Goal: Complete application form

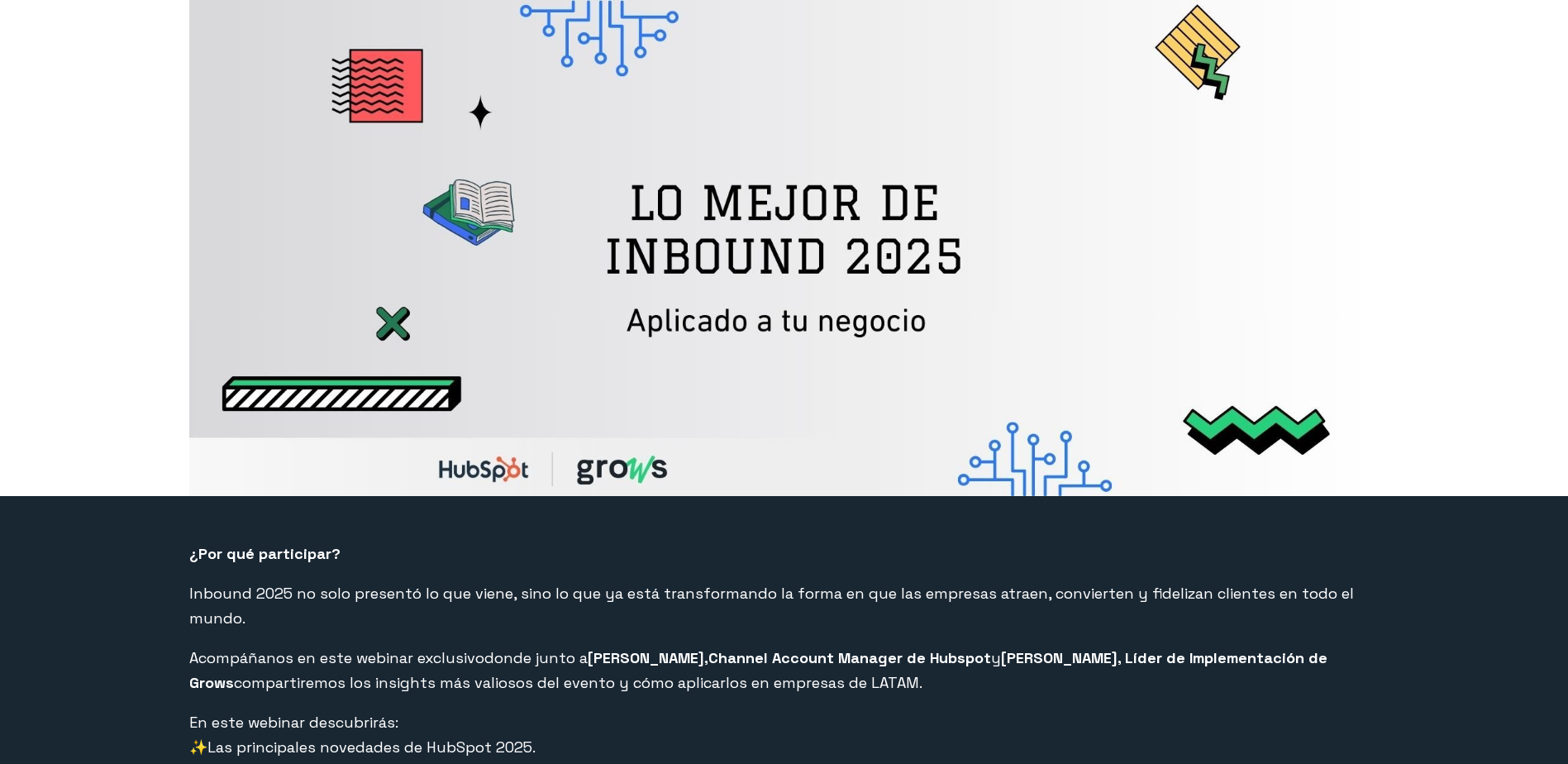
select select "PE"
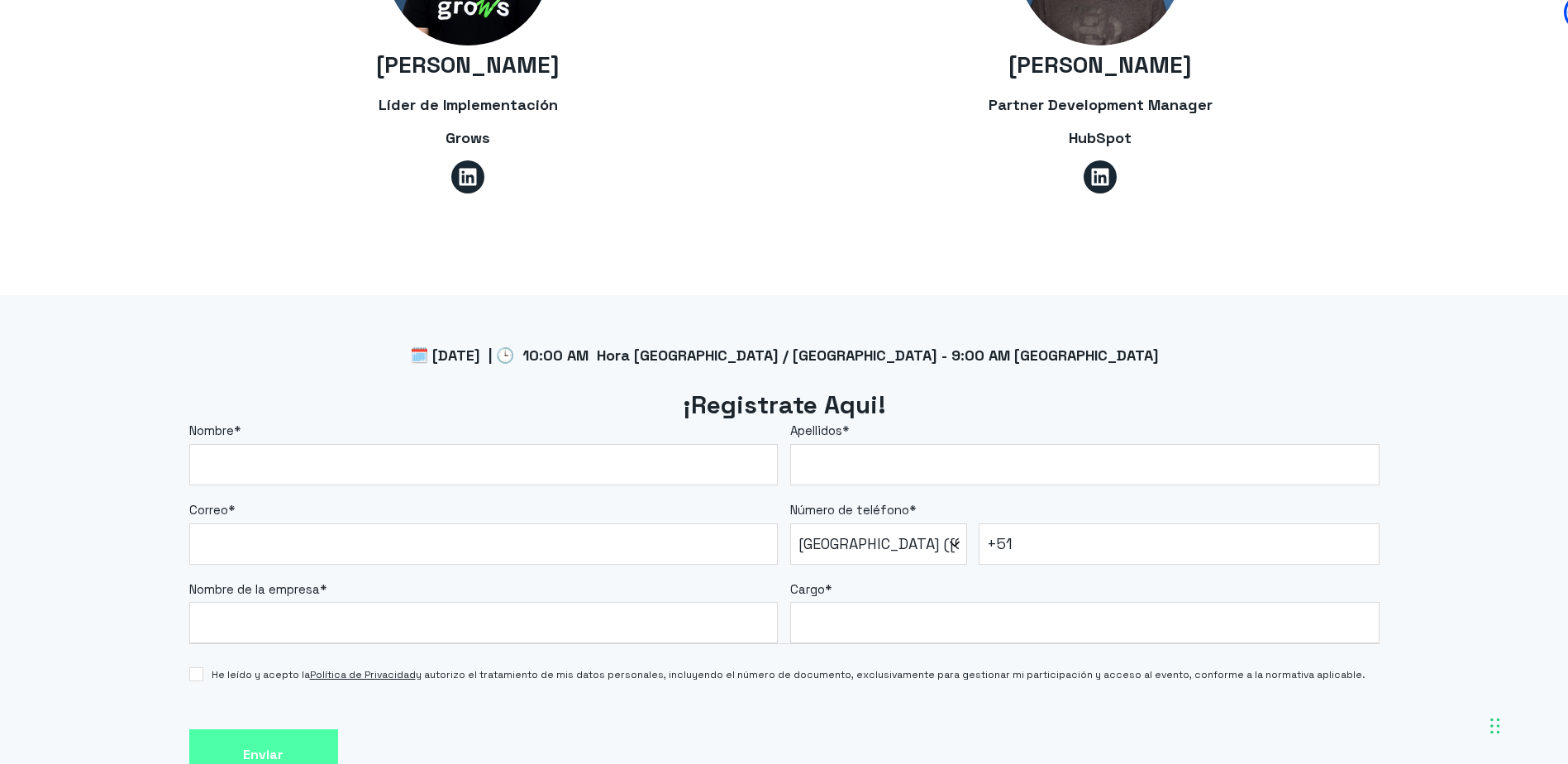
scroll to position [1240, 0]
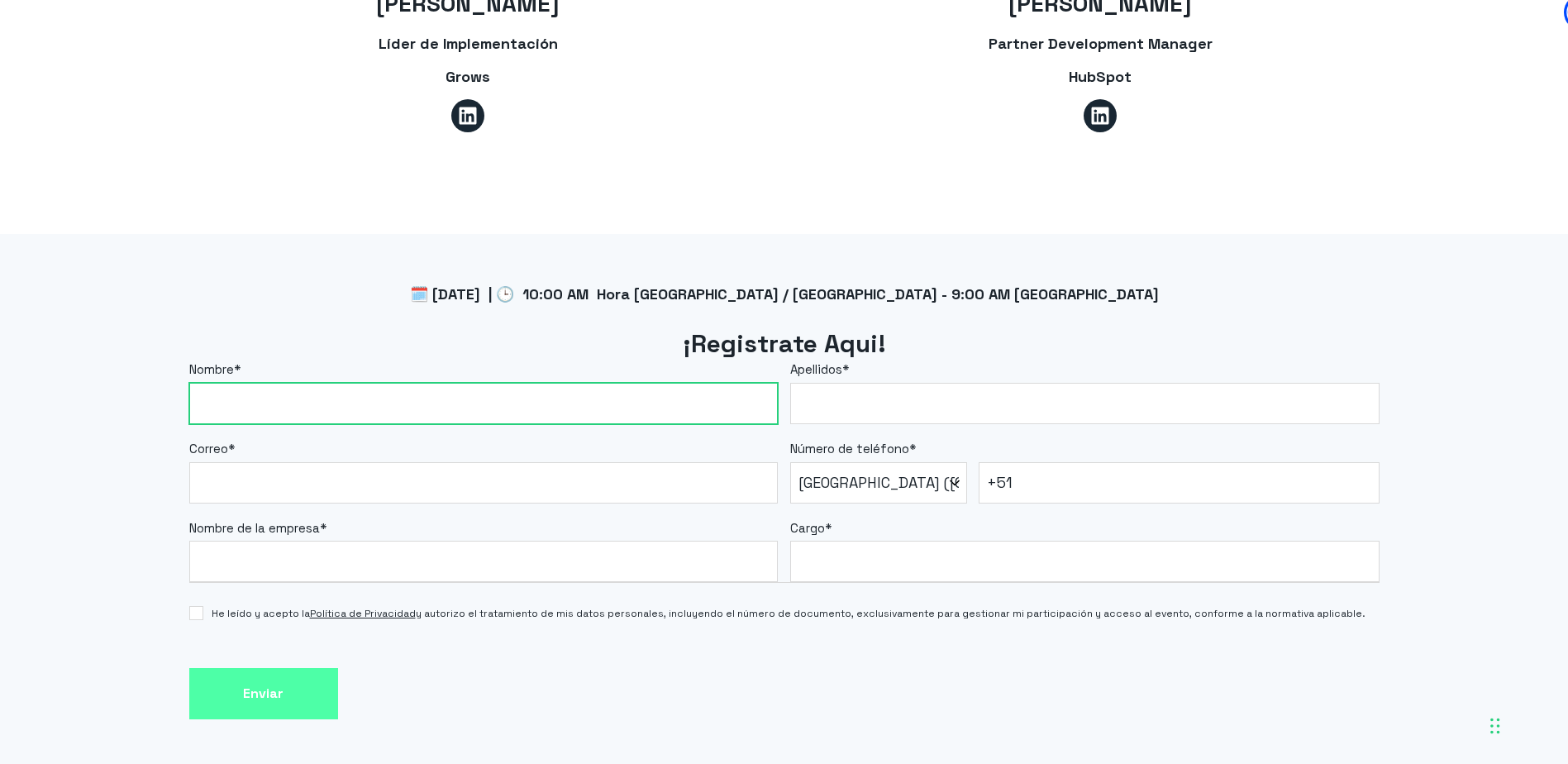
click at [667, 388] on input "Nombre *" at bounding box center [484, 402] width 590 height 41
type input "[PERSON_NAME]"
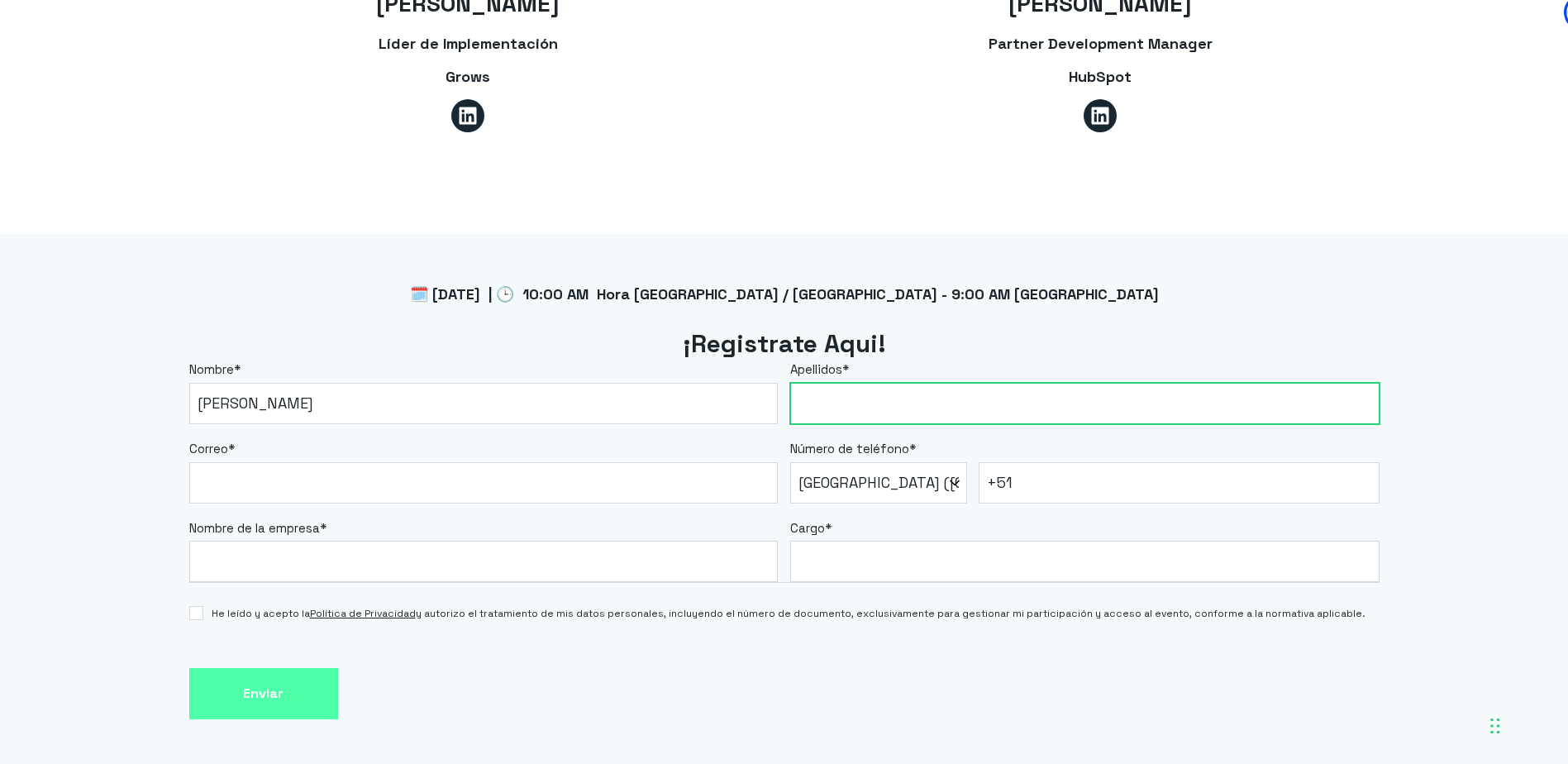
type input "Paredes"
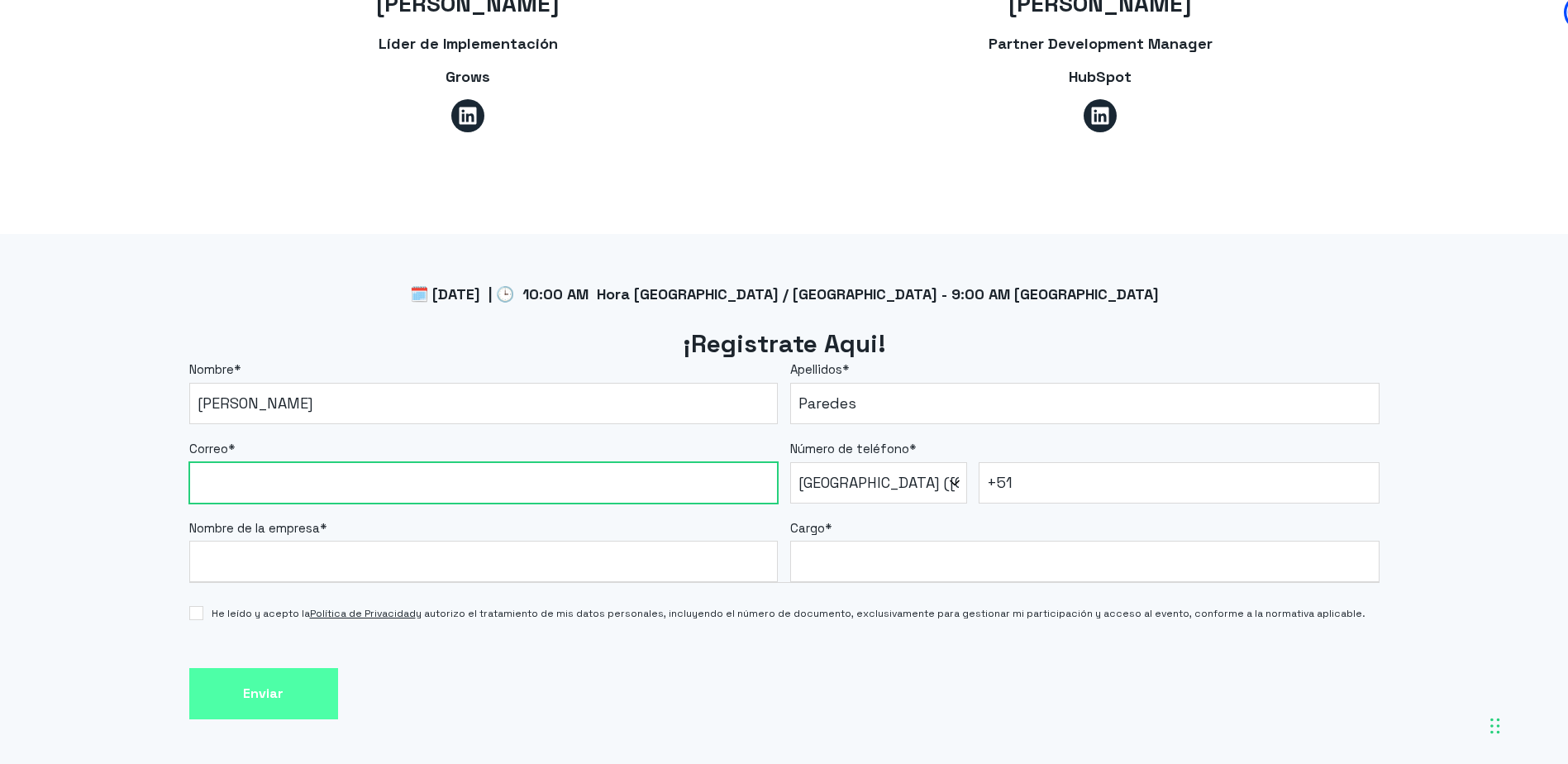
type input "[EMAIL_ADDRESS][PERSON_NAME][DOMAIN_NAME]"
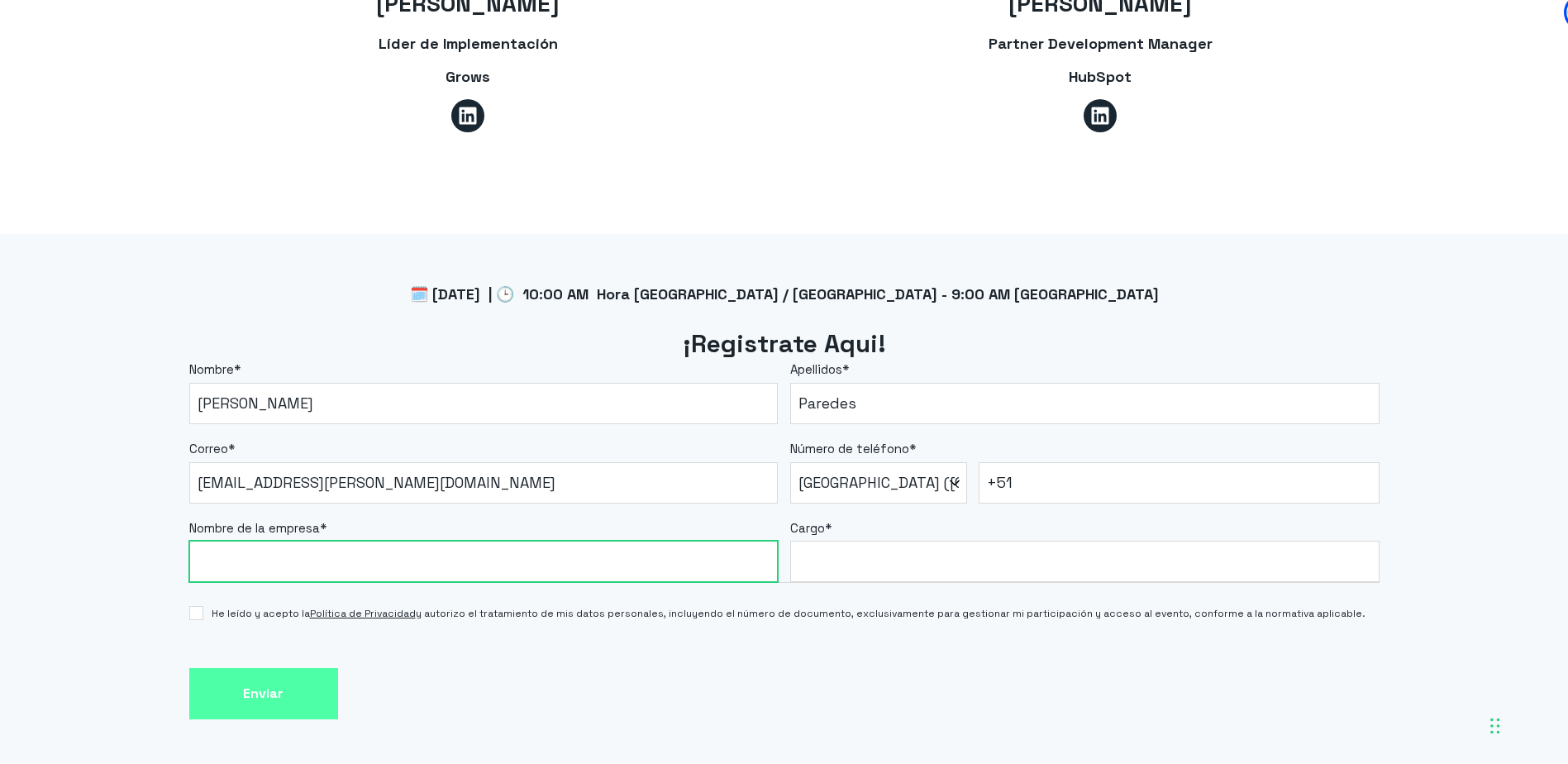
type input "[PERSON_NAME]"
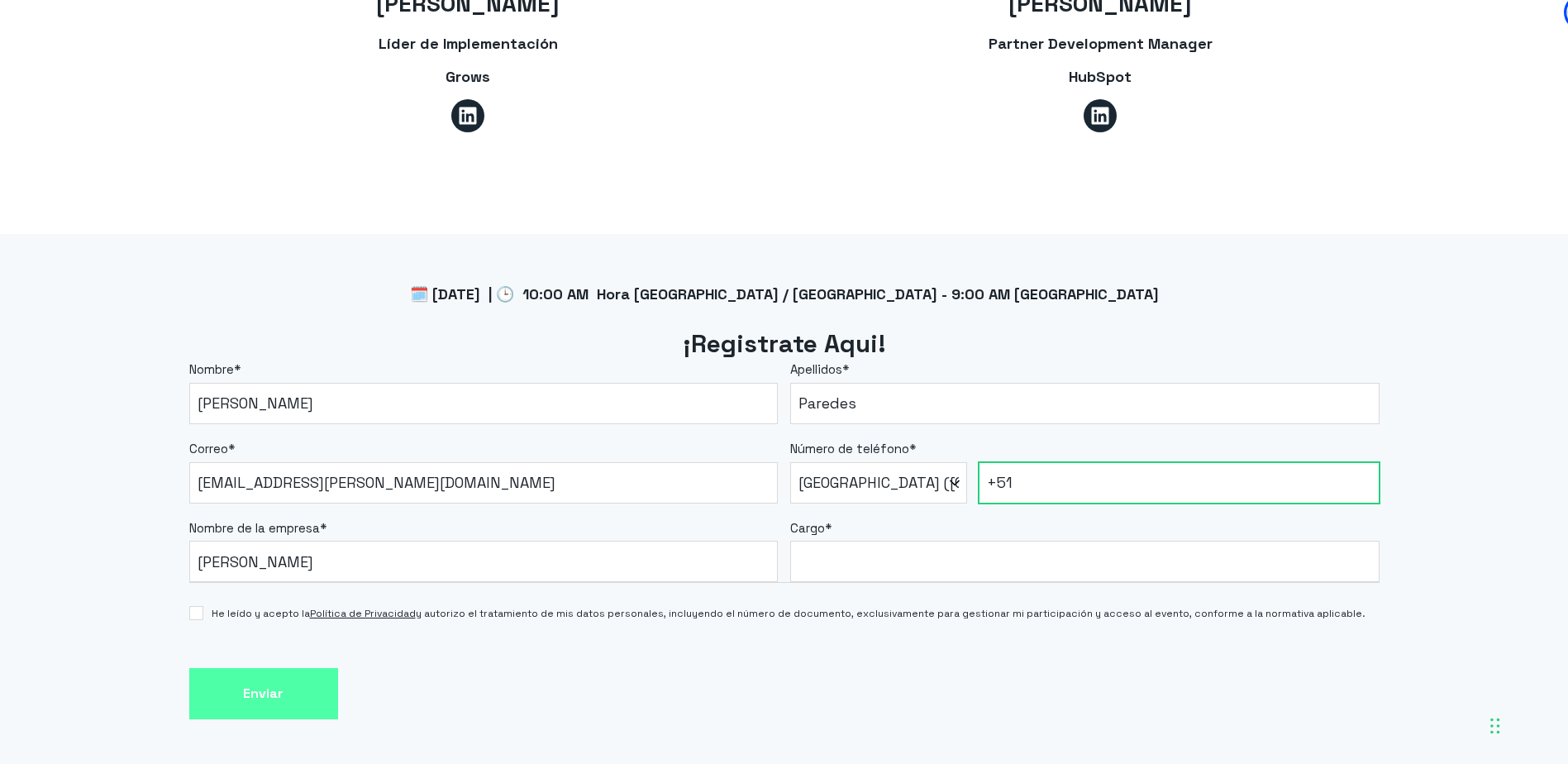
click at [1088, 462] on input "+51" at bounding box center [1178, 482] width 400 height 41
type input "[PHONE_NUMBER]"
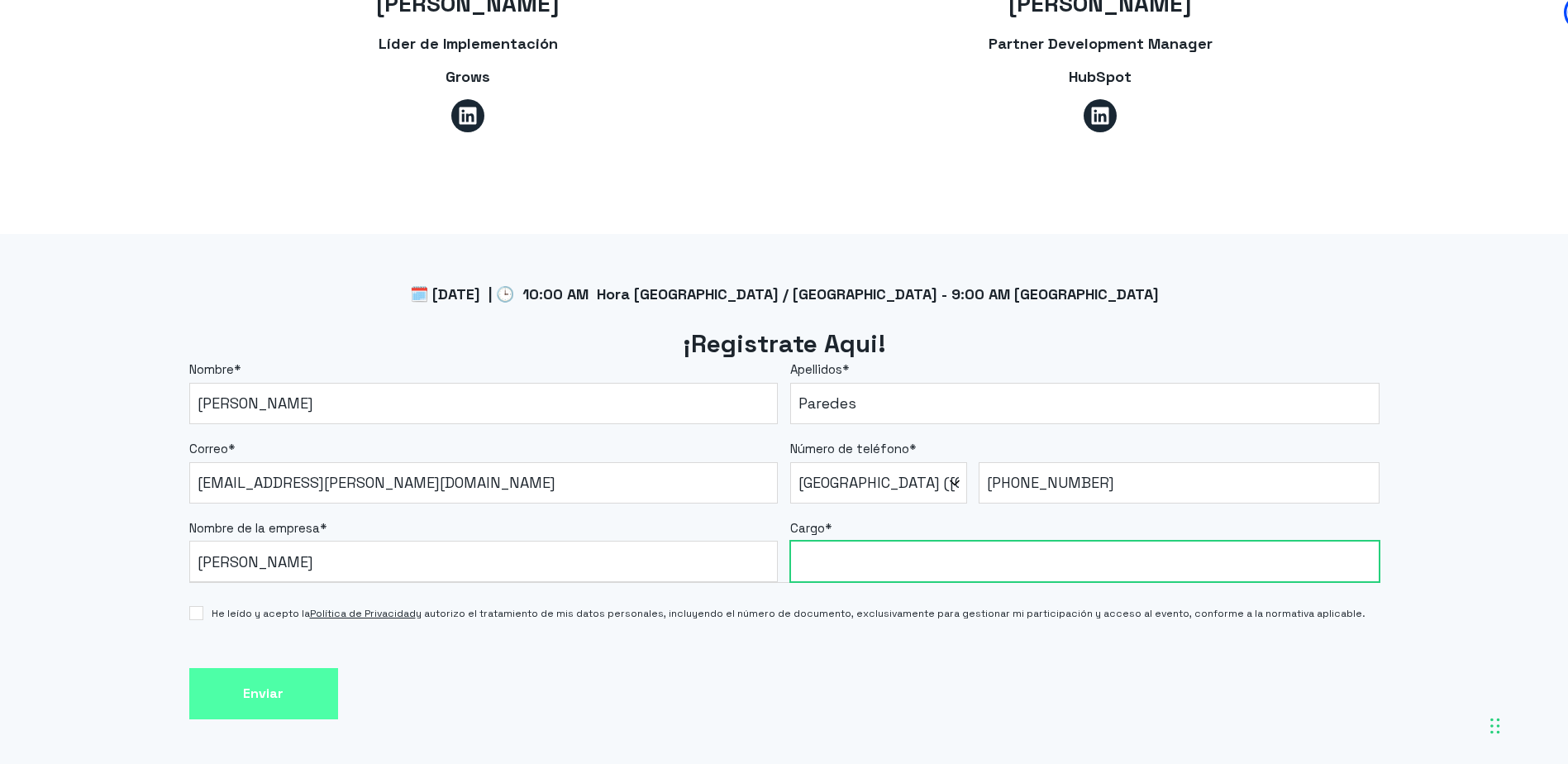
click at [891, 542] on input "Cargo *" at bounding box center [1085, 561] width 590 height 41
type input "E"
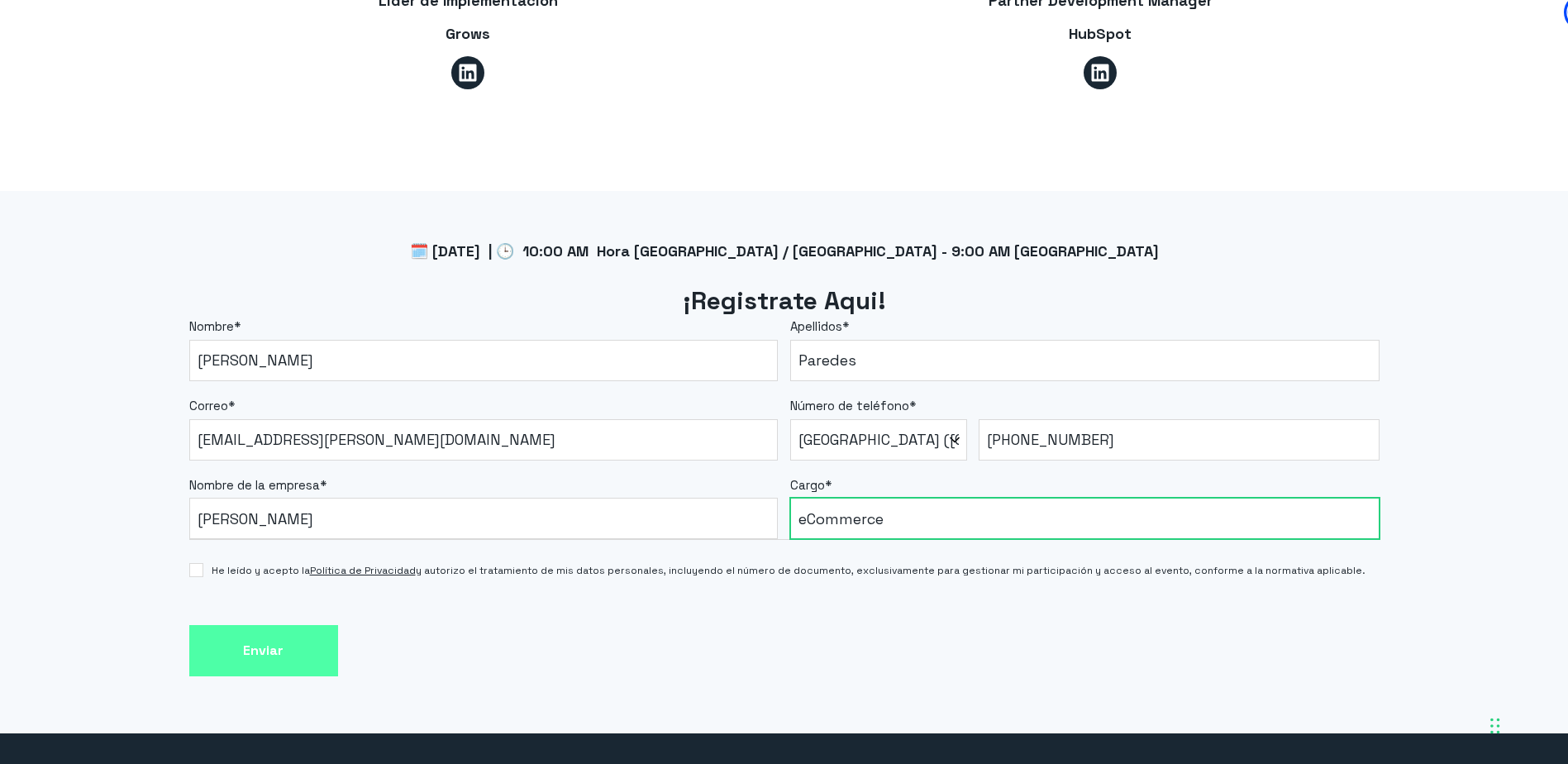
scroll to position [1322, 0]
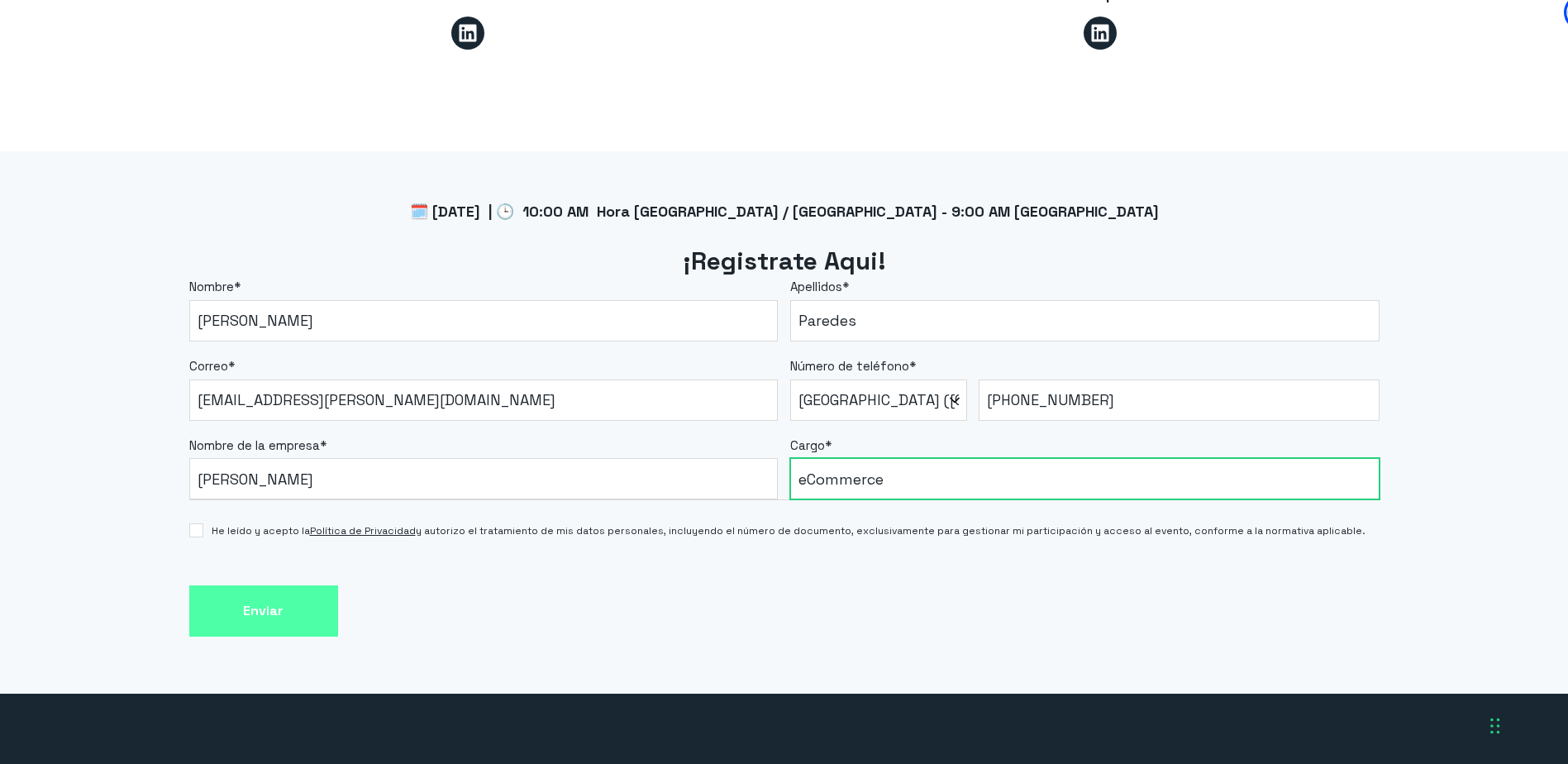
type input "eCommerce"
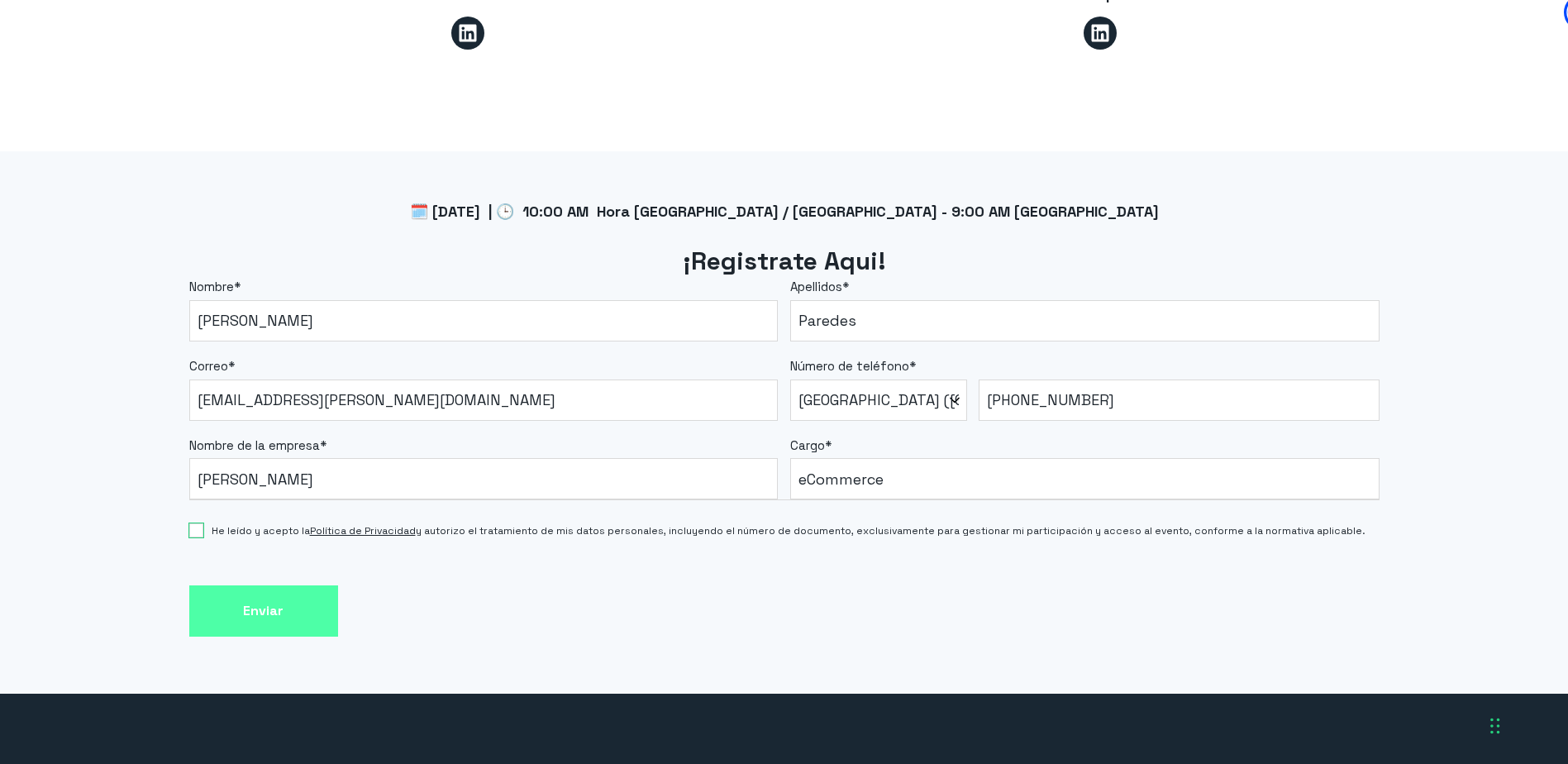
click at [195, 523] on input "He leído y acepto la Política de Privacidad y autorizo el tratamiento de mis da…" at bounding box center [196, 530] width 14 height 14
checkbox input "true"
click at [275, 590] on input "Enviar" at bounding box center [263, 611] width 148 height 52
